Goal: Task Accomplishment & Management: Use online tool/utility

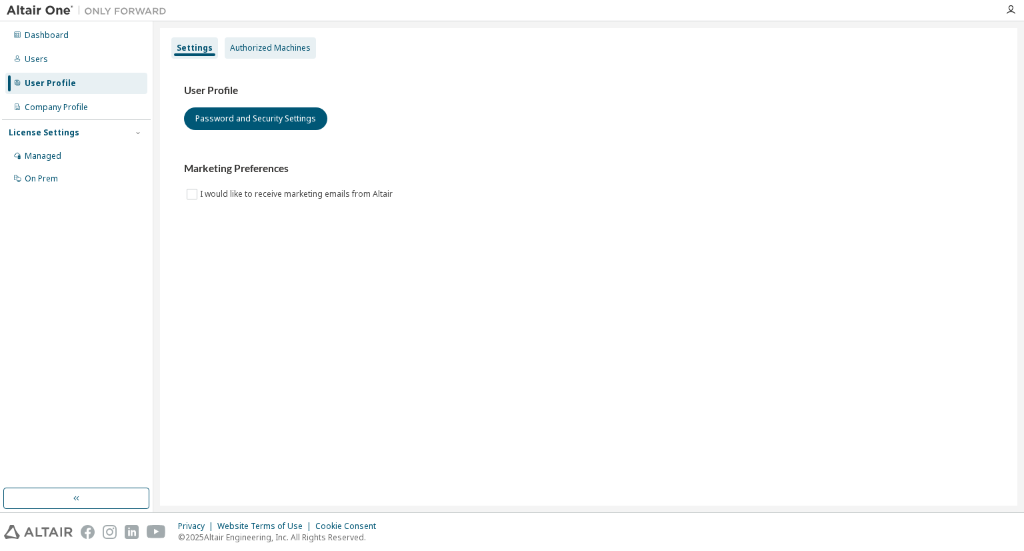
click at [267, 47] on div "Authorized Machines" at bounding box center [270, 48] width 81 height 11
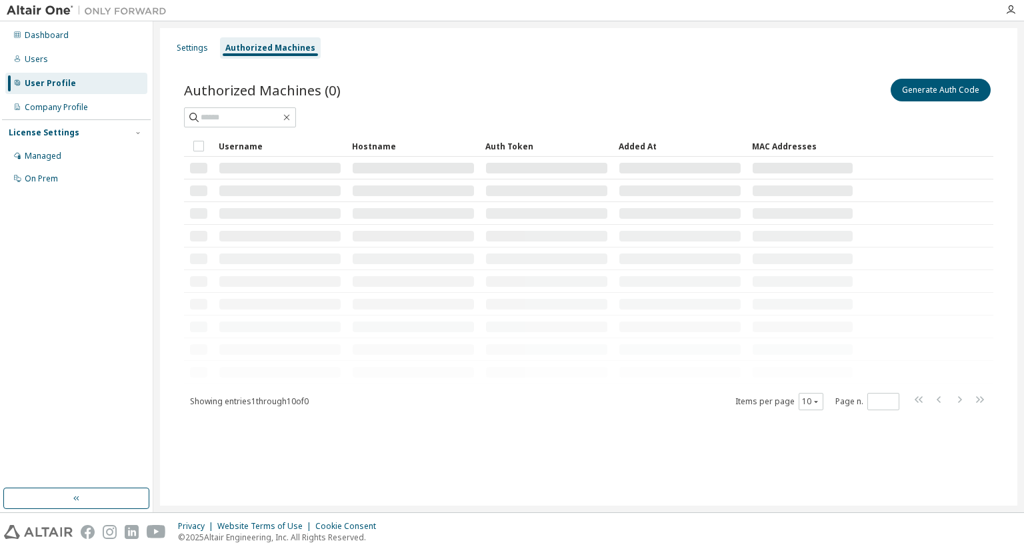
click at [263, 45] on div "Authorized Machines" at bounding box center [270, 48] width 90 height 11
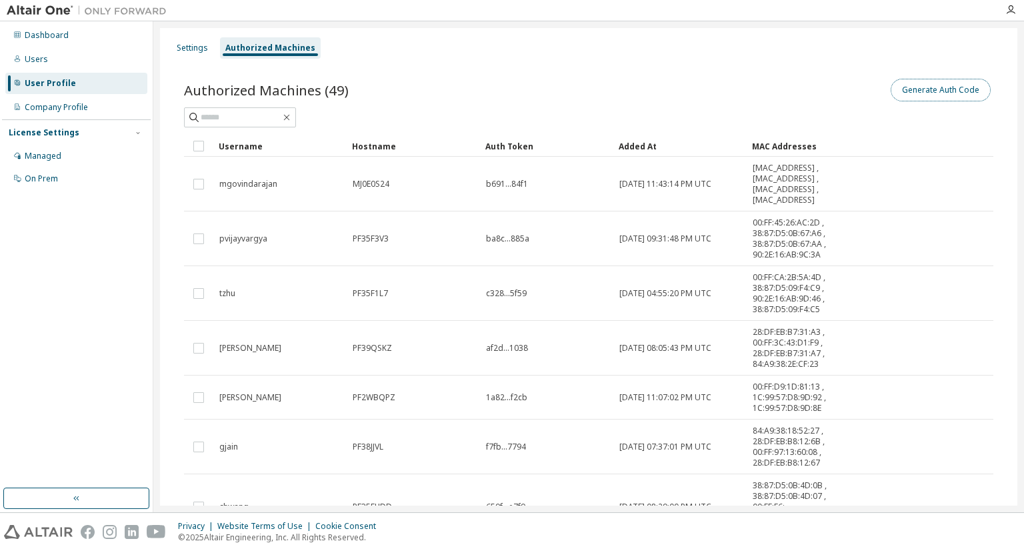
click at [922, 89] on button "Generate Auth Code" at bounding box center [941, 90] width 100 height 23
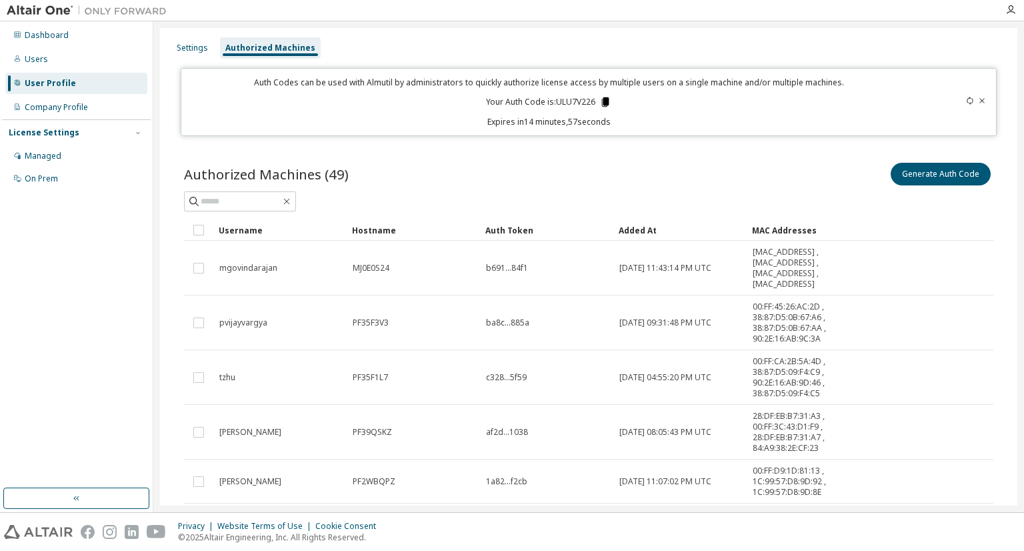
click at [606, 102] on icon at bounding box center [605, 101] width 7 height 9
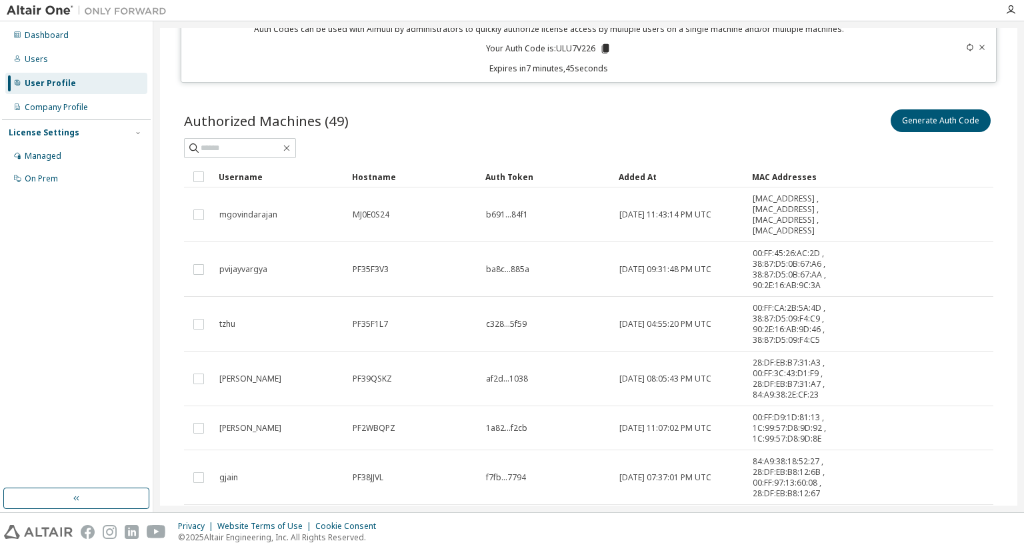
scroll to position [55, 0]
